Goal: Information Seeking & Learning: Learn about a topic

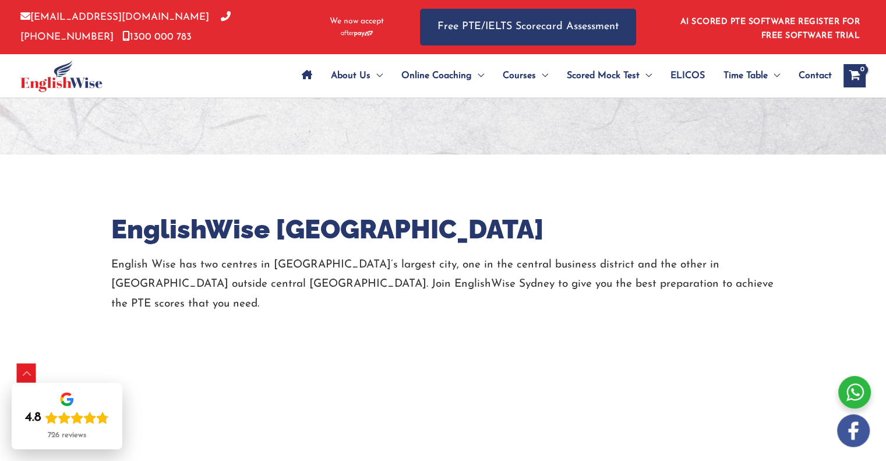
scroll to position [609, 0]
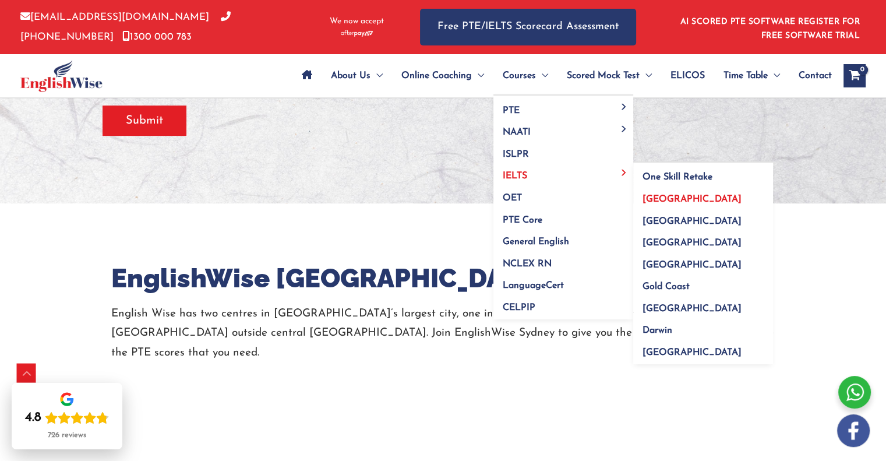
click at [653, 200] on span "[GEOGRAPHIC_DATA]" at bounding box center [692, 199] width 99 height 9
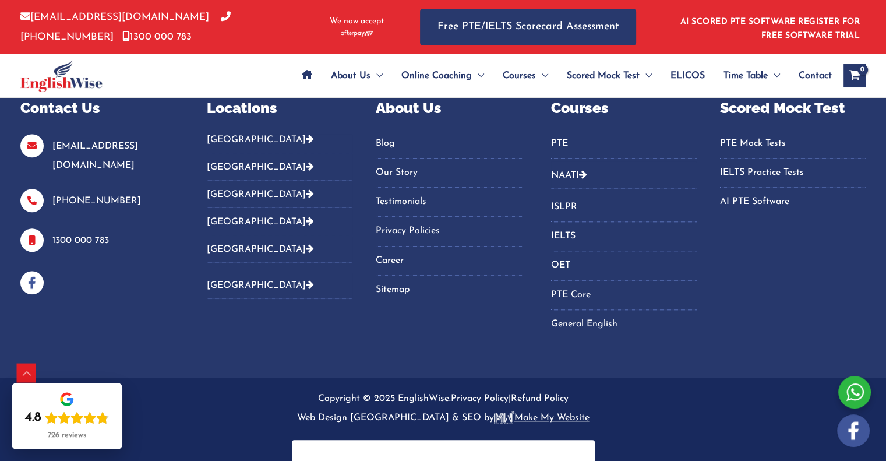
scroll to position [5542, 0]
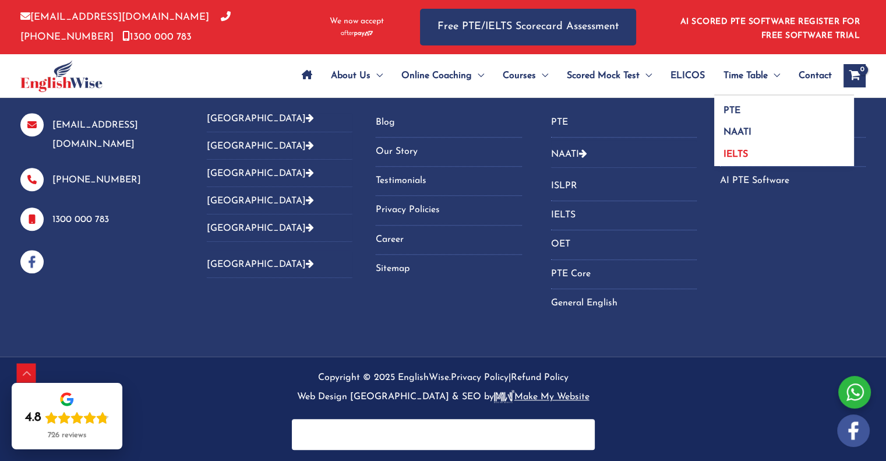
click at [748, 158] on link "IELTS" at bounding box center [784, 152] width 140 height 27
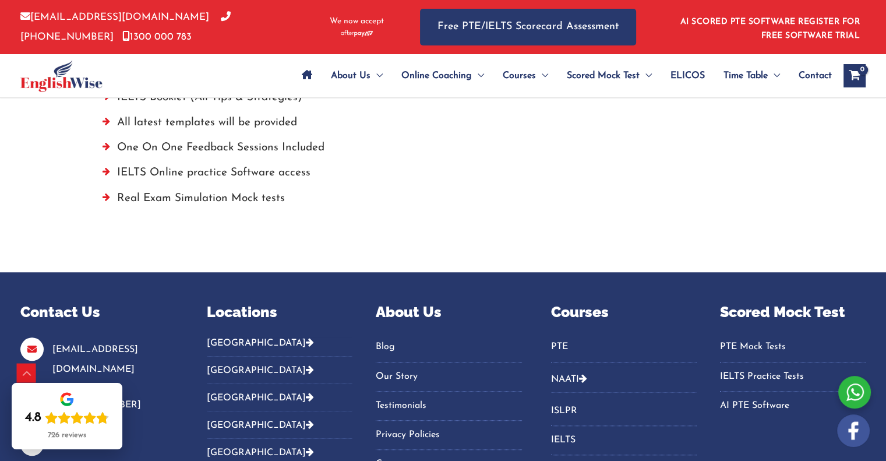
scroll to position [949, 0]
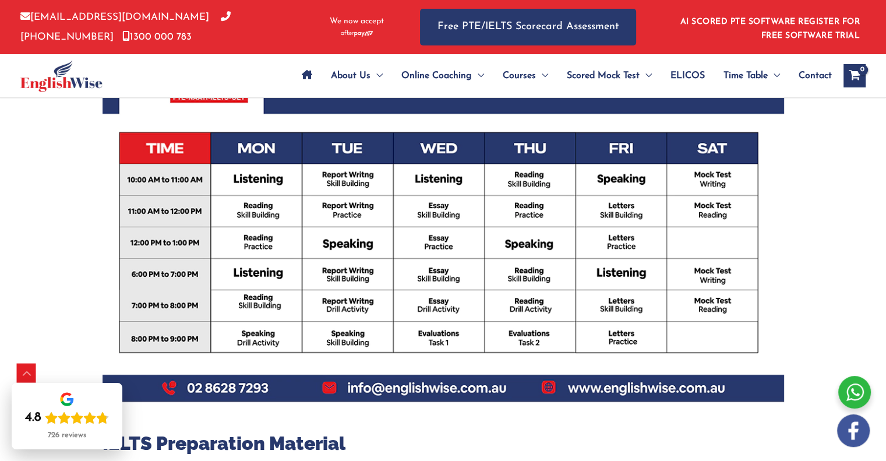
scroll to position [520, 0]
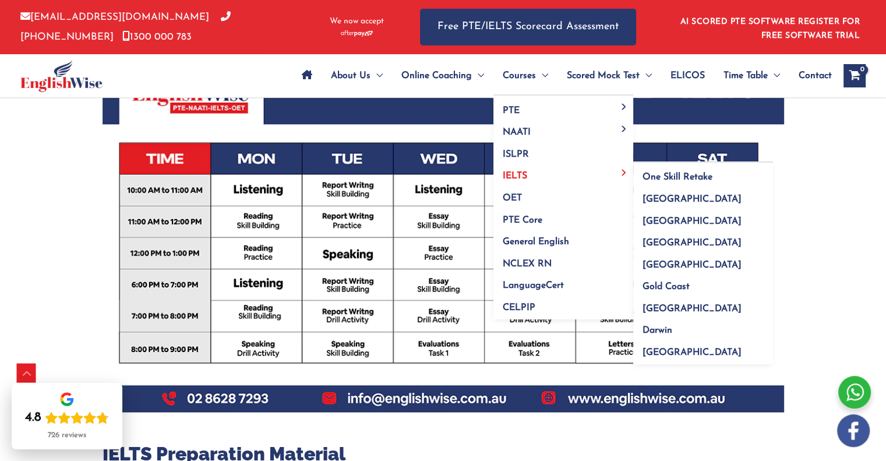
click at [532, 170] on link "IELTS" at bounding box center [564, 172] width 140 height 22
